Goal: Book appointment/travel/reservation

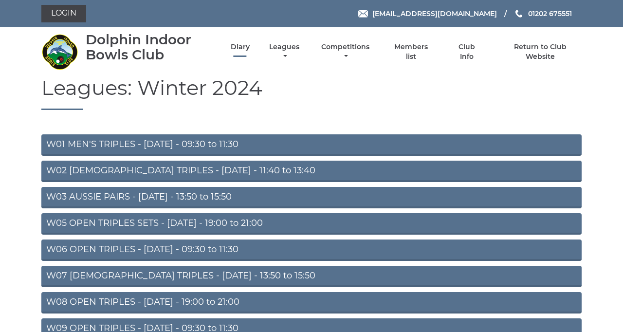
click at [250, 52] on link "Diary" at bounding box center [240, 46] width 19 height 9
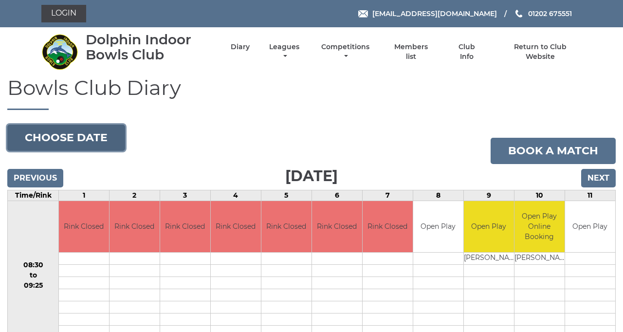
click at [110, 151] on button "Choose date" at bounding box center [66, 138] width 118 height 26
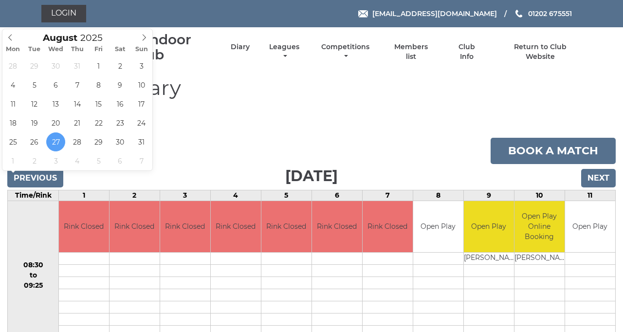
type input "[DATE]"
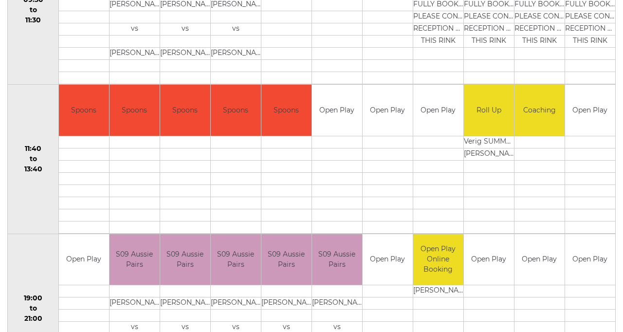
scroll to position [414, 0]
